Goal: Task Accomplishment & Management: Manage account settings

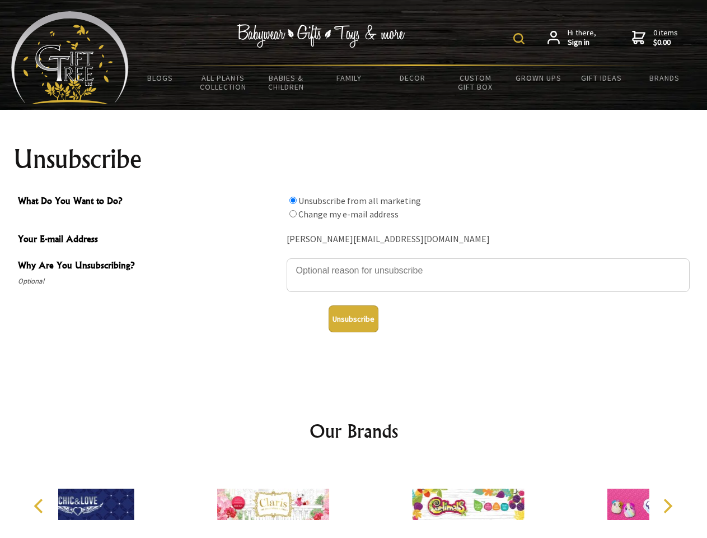
click at [521, 39] on img at bounding box center [518, 38] width 11 height 11
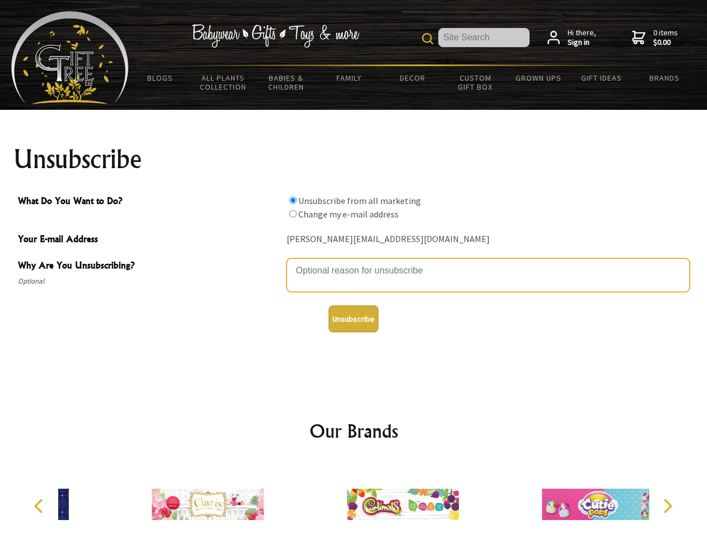
click at [354, 262] on textarea "Why Are You Unsubscribing?" at bounding box center [488, 275] width 403 height 34
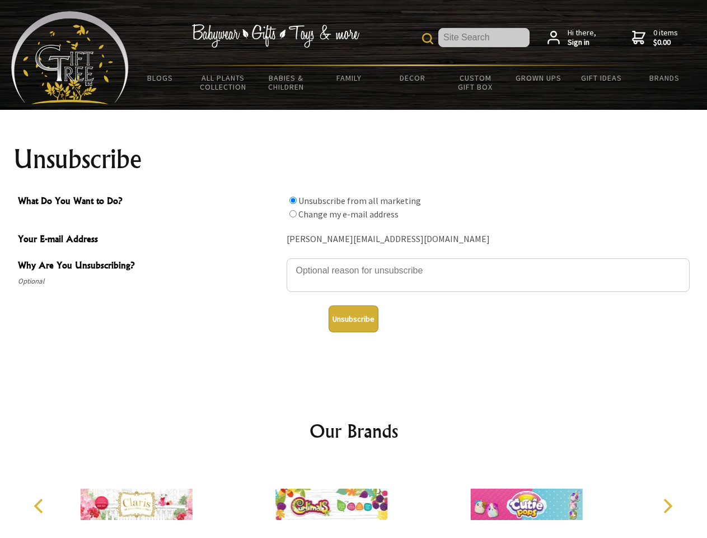
click at [293, 200] on input "What Do You Want to Do?" at bounding box center [293, 200] width 7 height 7
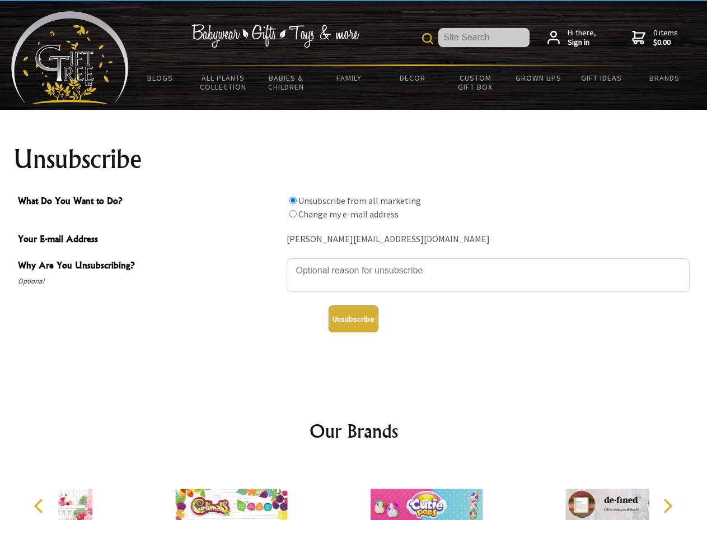
click at [293, 213] on input "What Do You Want to Do?" at bounding box center [293, 213] width 7 height 7
radio input "true"
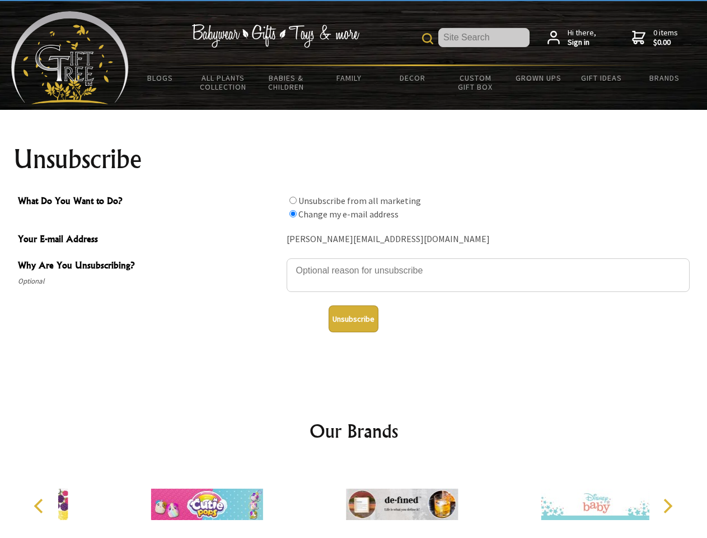
click at [353, 319] on button "Unsubscribe" at bounding box center [354, 318] width 50 height 27
click at [354, 499] on img at bounding box center [402, 504] width 112 height 84
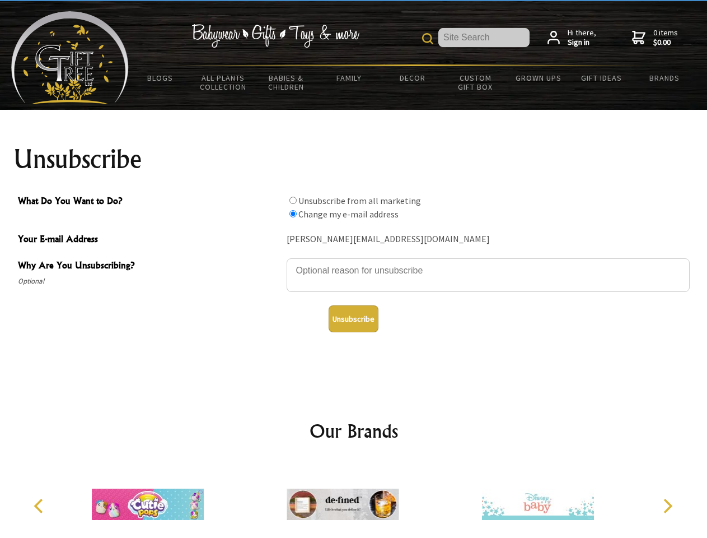
click at [40, 506] on icon "Previous" at bounding box center [39, 505] width 15 height 15
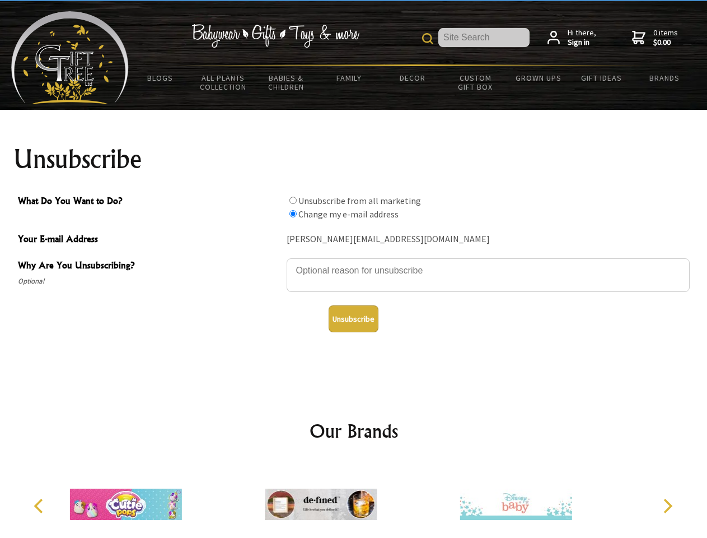
click at [667, 506] on icon "Next" at bounding box center [667, 505] width 15 height 15
